Goal: Task Accomplishment & Management: Use online tool/utility

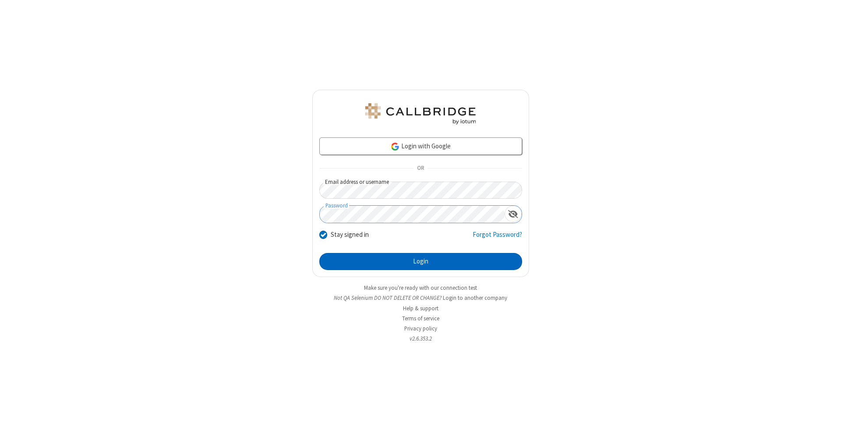
click at [421, 262] on button "Login" at bounding box center [420, 262] width 203 height 18
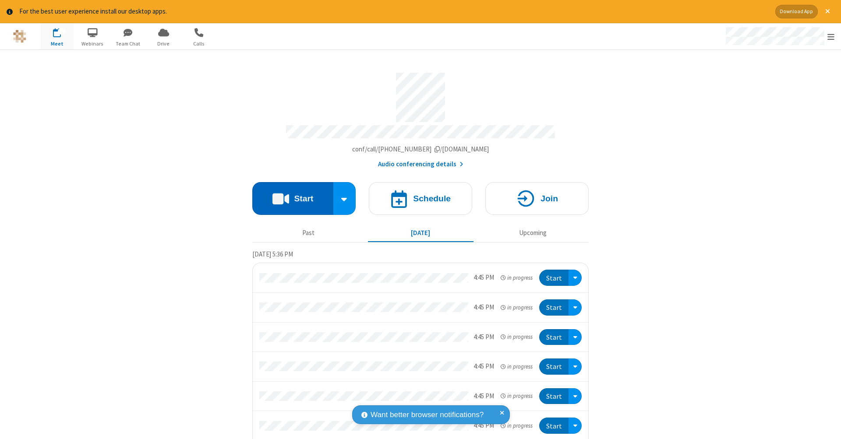
click at [289, 194] on button "Start" at bounding box center [292, 198] width 81 height 33
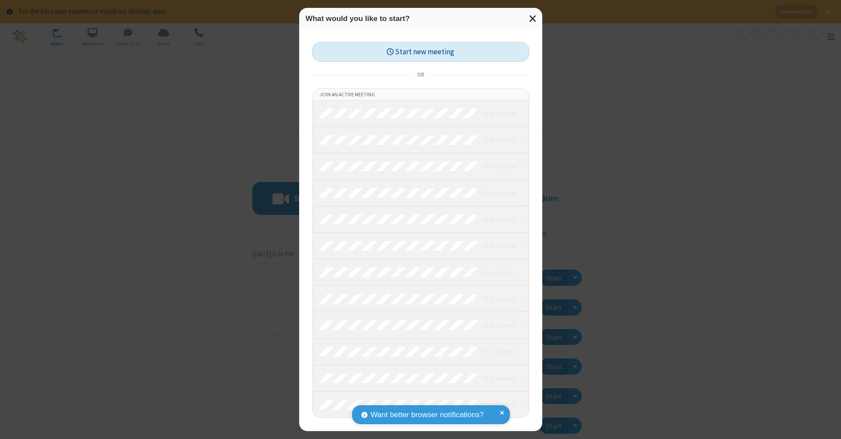
click at [421, 52] on button "Start new meeting" at bounding box center [420, 52] width 217 height 20
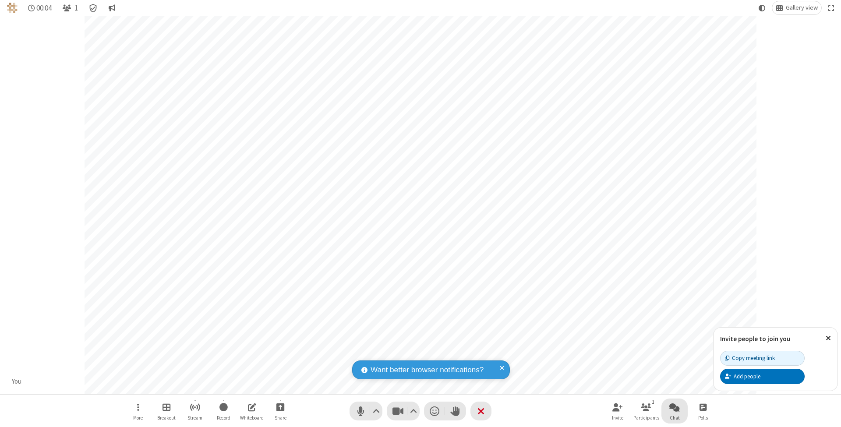
click at [674, 407] on span "Open chat" at bounding box center [674, 407] width 11 height 11
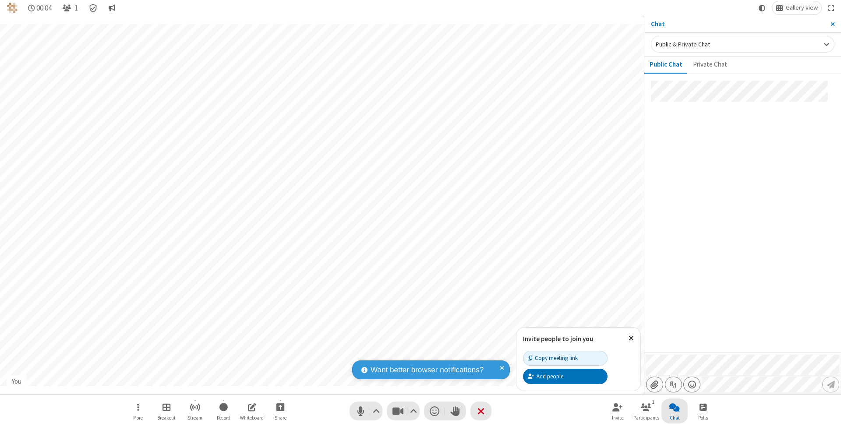
type input "C:\fakepath\doc_test.docx"
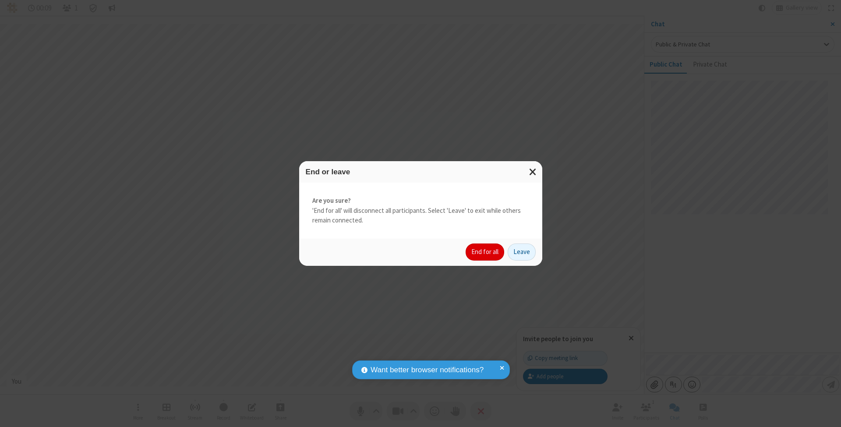
click at [485, 251] on button "End for all" at bounding box center [485, 253] width 39 height 18
